Goal: Information Seeking & Learning: Learn about a topic

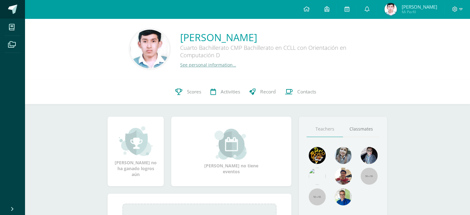
click at [14, 8] on span at bounding box center [12, 9] width 9 height 9
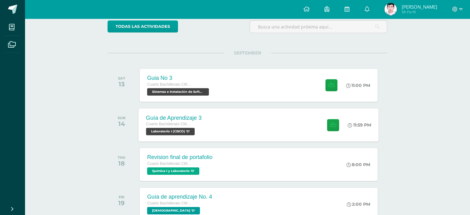
scroll to position [53, 0]
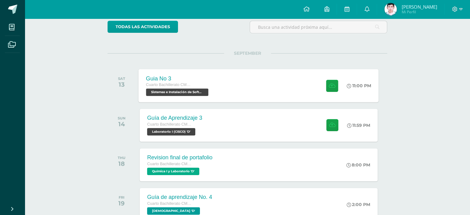
click at [184, 89] on span "Sistemas e Instalación de Software (Desarrollo de Software) 'D'" at bounding box center [177, 91] width 62 height 7
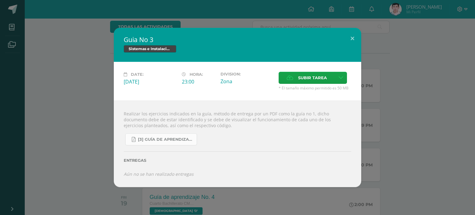
click at [178, 139] on span "[3] Guía de Aprendizaje - Sistemas e Instalación de Software.pdf" at bounding box center [166, 139] width 56 height 5
click at [474, 162] on div "Guia No 3 Sistemas e Instalación de Software (Desarrollo de Software) Date: [DA…" at bounding box center [237, 107] width 475 height 215
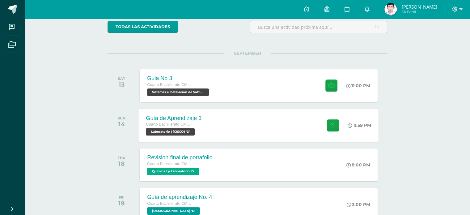
click at [286, 130] on div "Guía de Aprendizaje 3 Cuarto Bachillerato CMP Bachillerato en CCLL con Orientac…" at bounding box center [259, 124] width 240 height 33
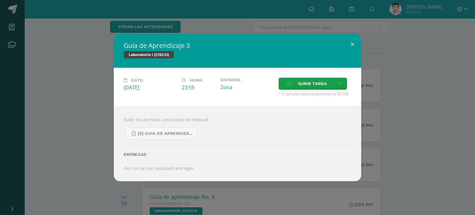
click at [443, 100] on div "Guía de Aprendizaje 3 Laboratorio I (CISCO) Date: Sunday 14 de September Hora: …" at bounding box center [237, 107] width 470 height 147
